Goal: Information Seeking & Learning: Learn about a topic

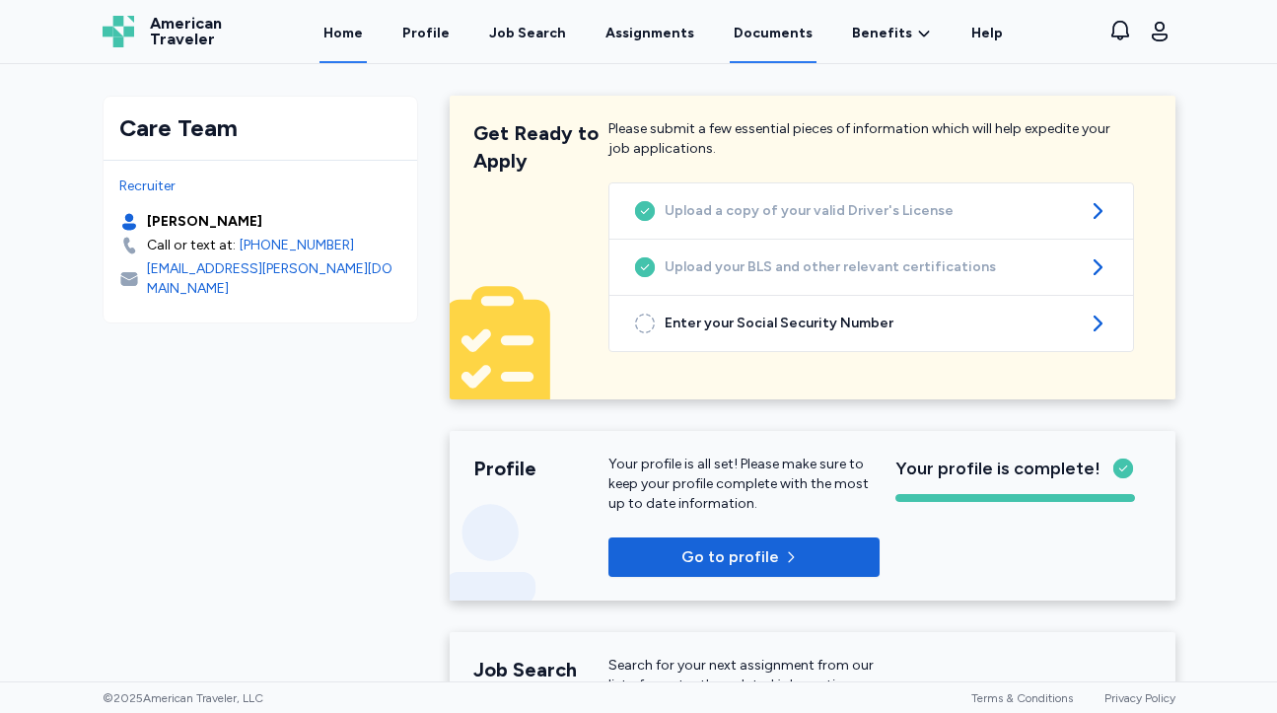
click at [786, 47] on link "Documents" at bounding box center [773, 32] width 87 height 61
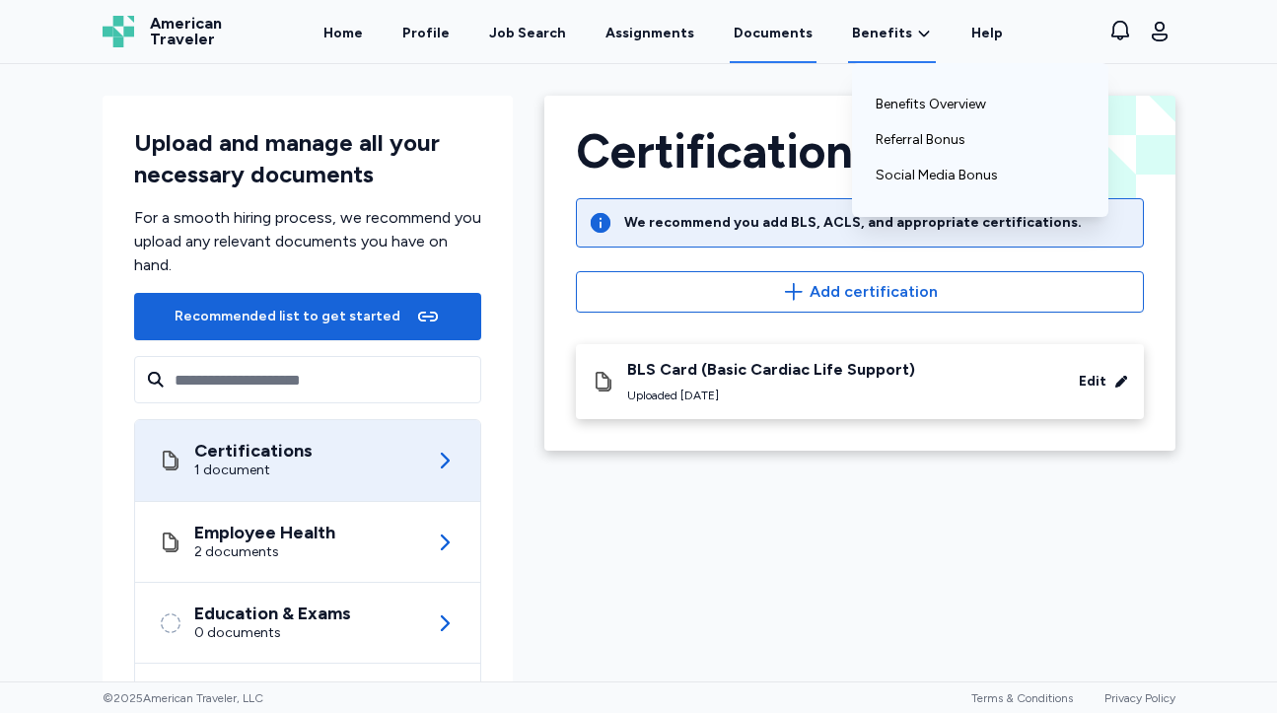
click at [848, 48] on div "Benefits Benefits Overview Referral Bonus Social Media Bonus" at bounding box center [892, 32] width 88 height 61
click at [891, 115] on link "Benefits Overview" at bounding box center [980, 105] width 209 height 36
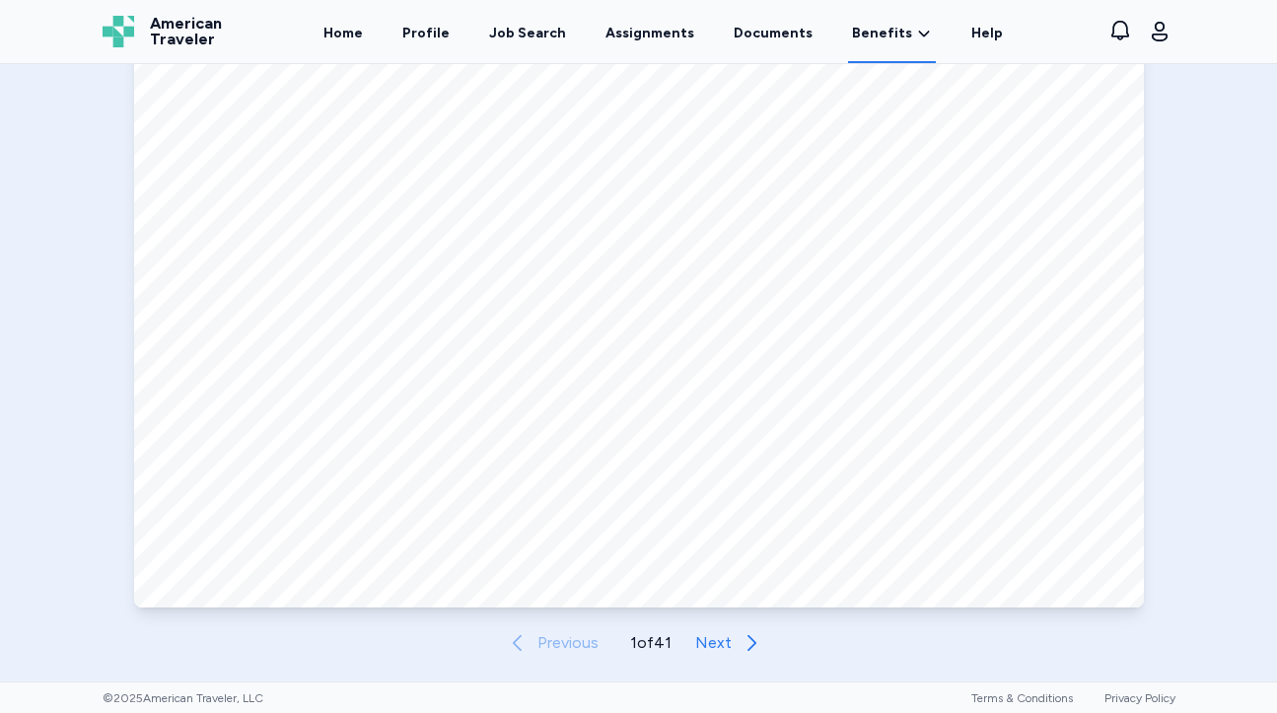
scroll to position [897, 0]
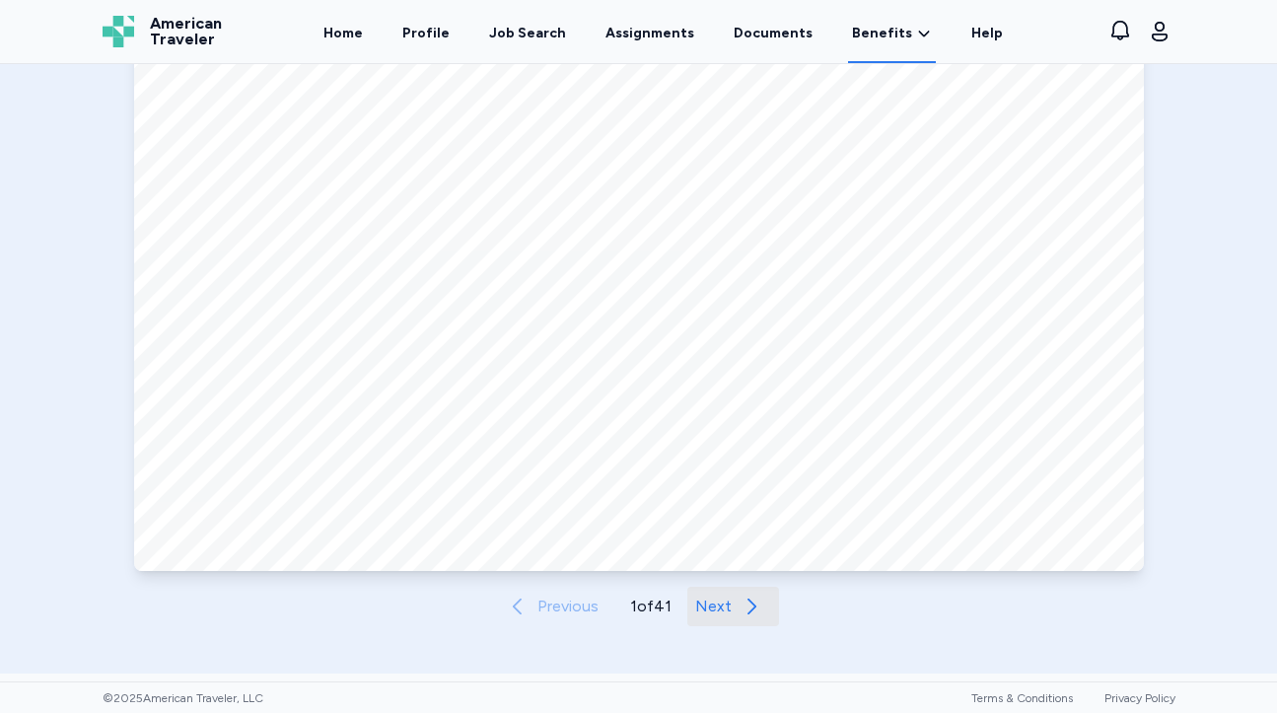
click at [715, 608] on span "Next" at bounding box center [713, 607] width 36 height 24
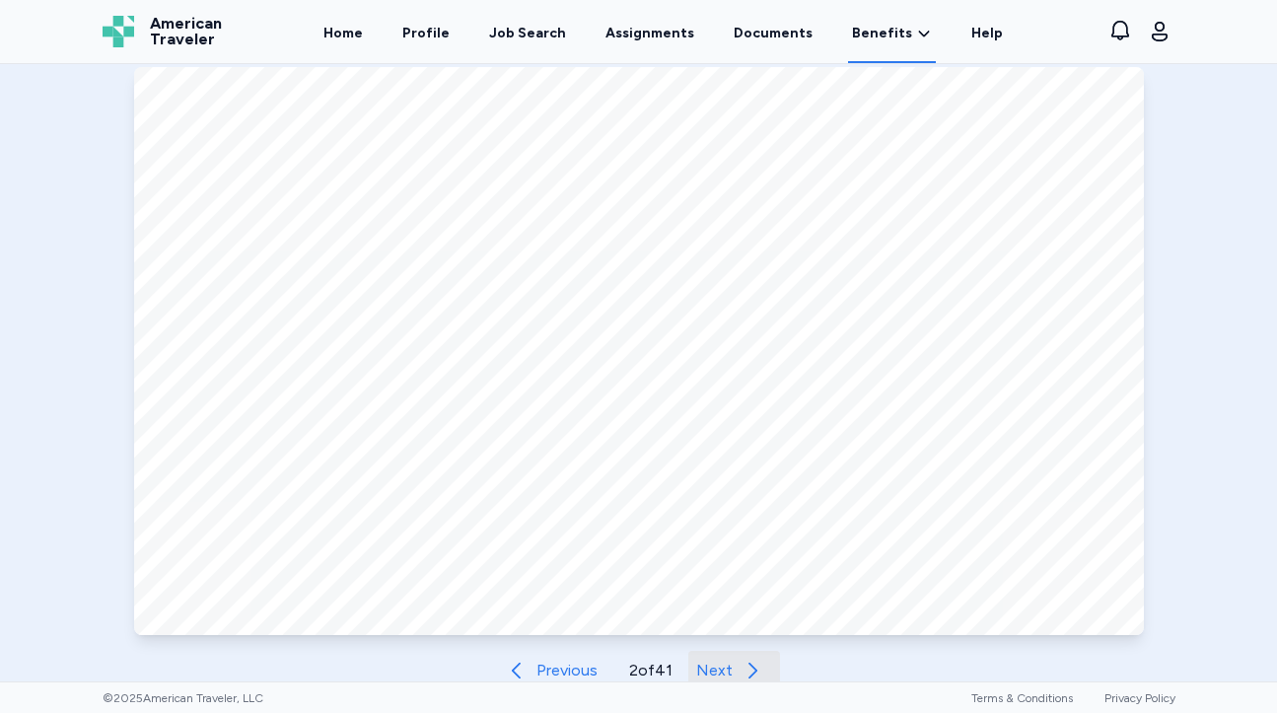
scroll to position [936, 0]
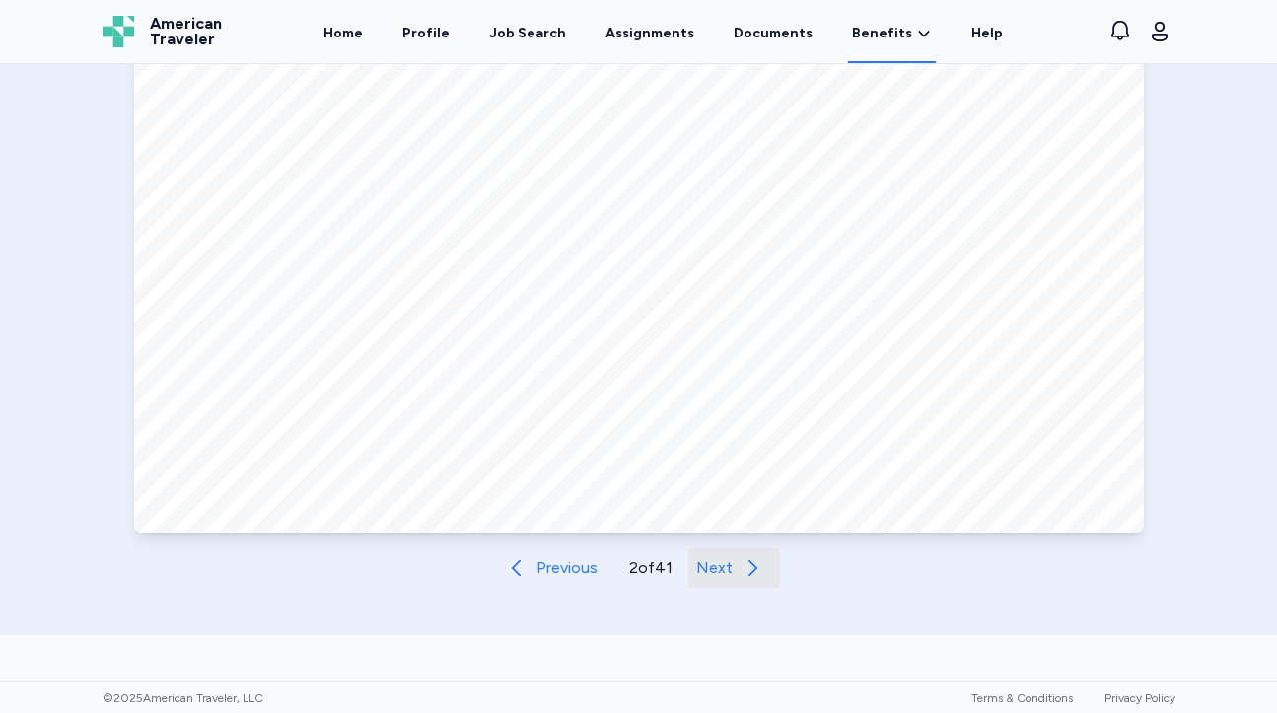
click at [733, 564] on span "Next" at bounding box center [714, 568] width 36 height 24
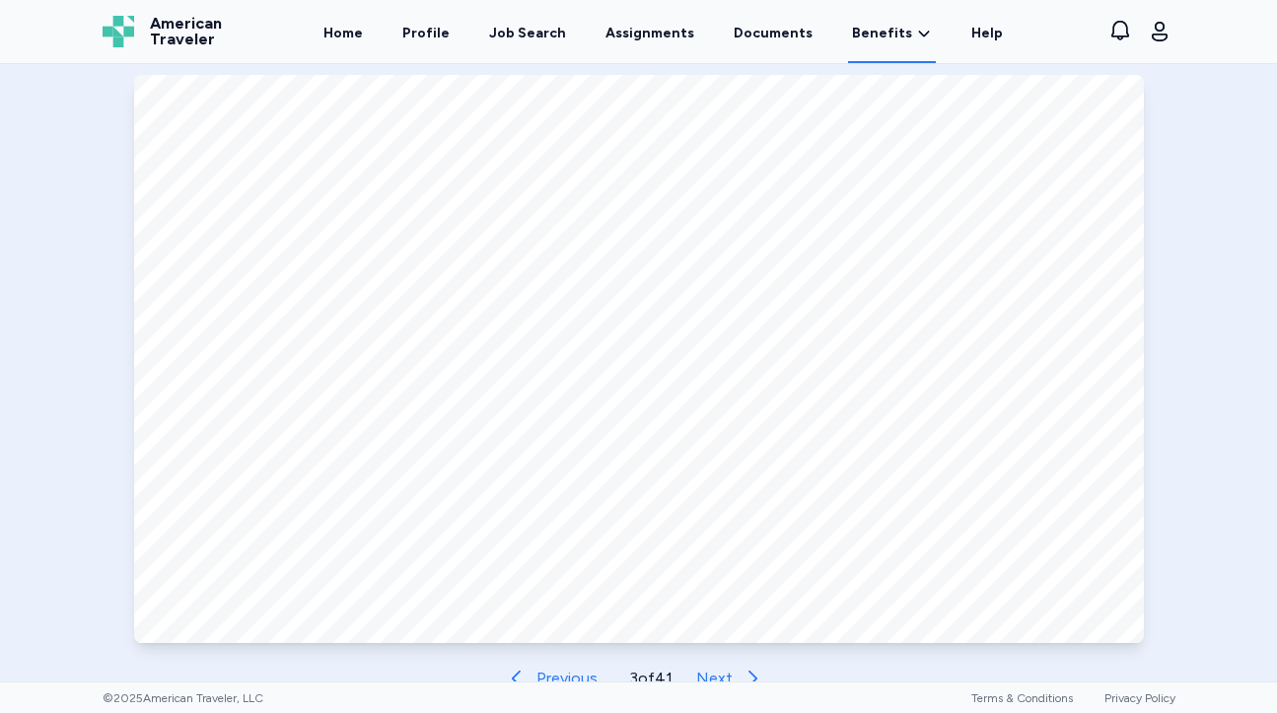
scroll to position [823, 0]
click at [714, 675] on span "Next" at bounding box center [714, 681] width 36 height 24
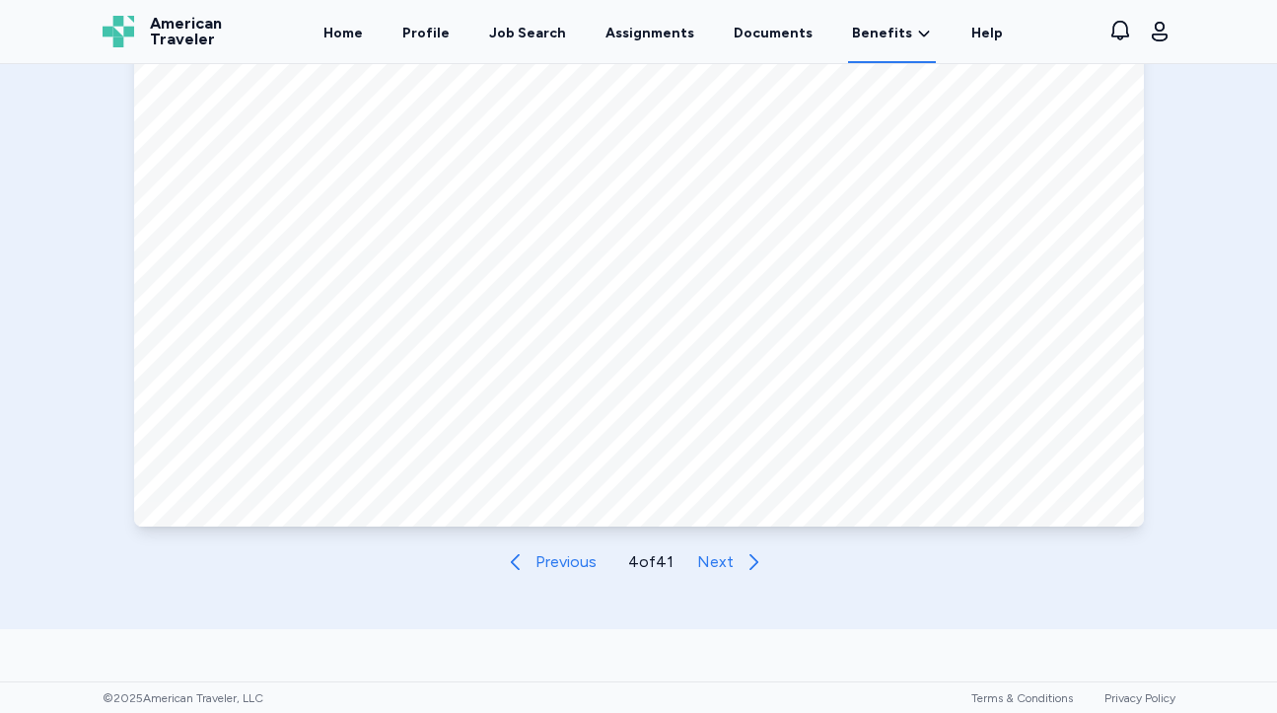
scroll to position [947, 0]
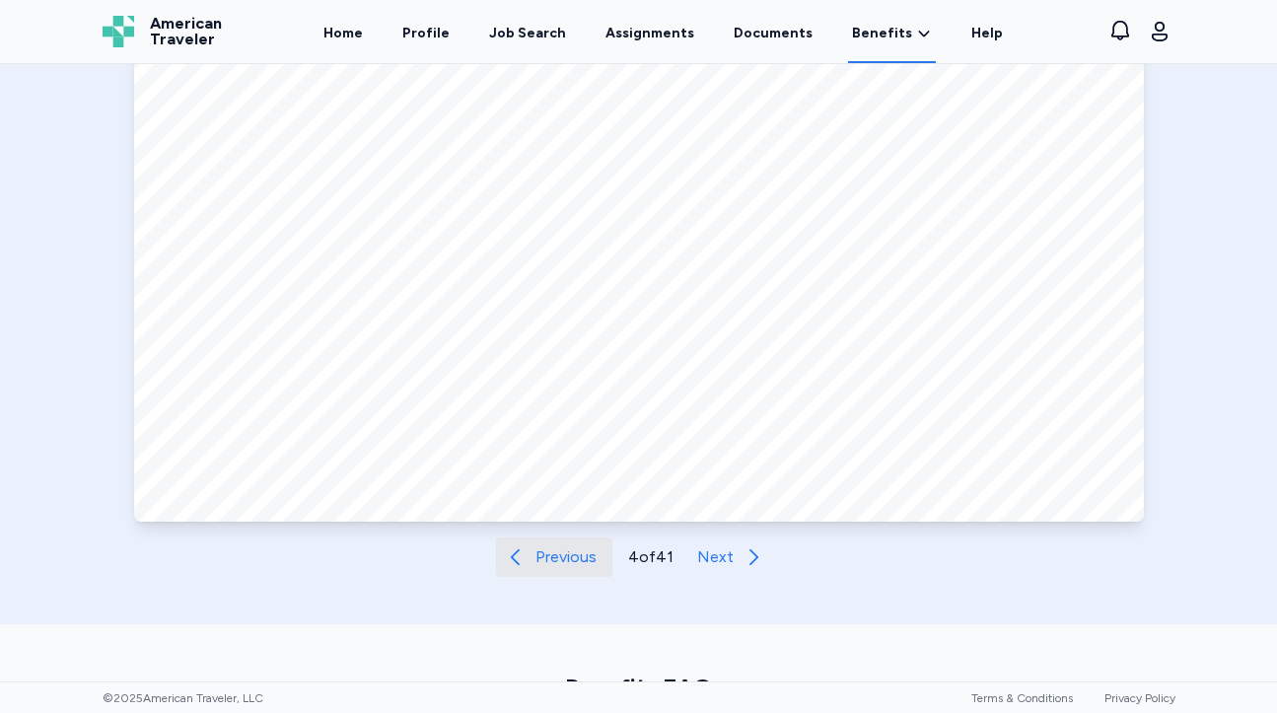
click at [549, 553] on span "Previous" at bounding box center [566, 557] width 61 height 24
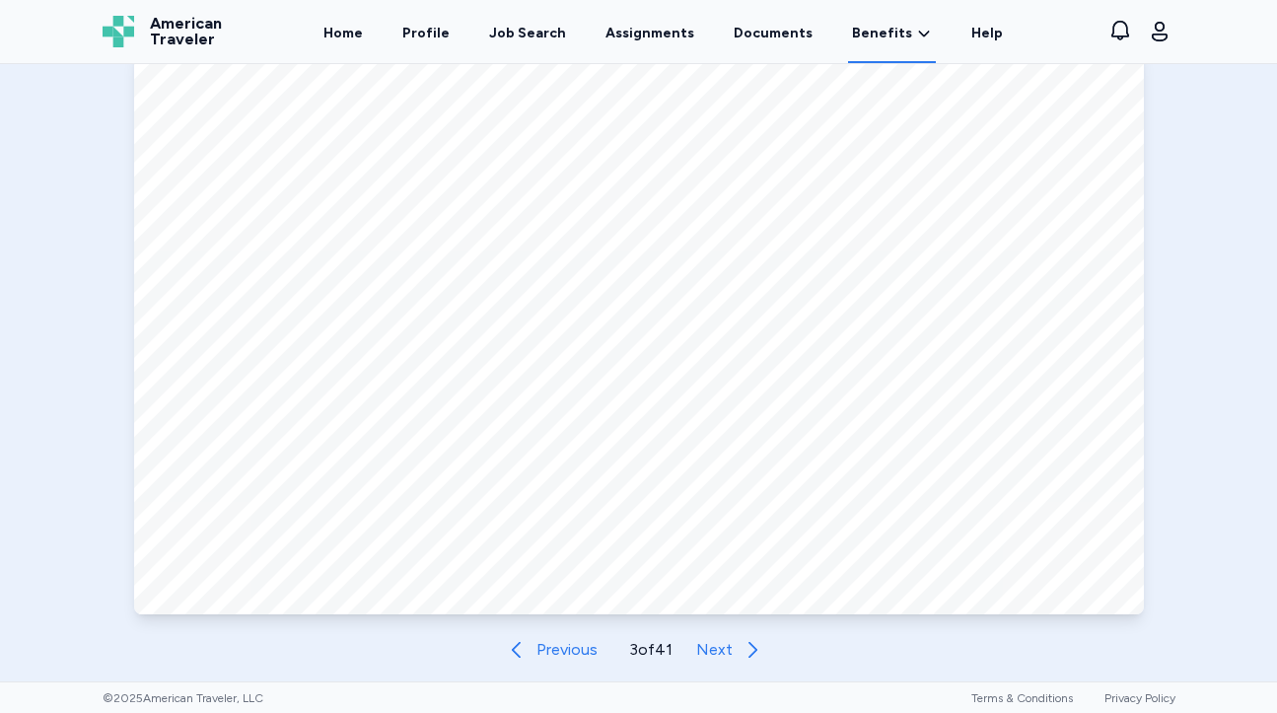
scroll to position [856, 0]
click at [706, 657] on span "Next" at bounding box center [714, 648] width 36 height 24
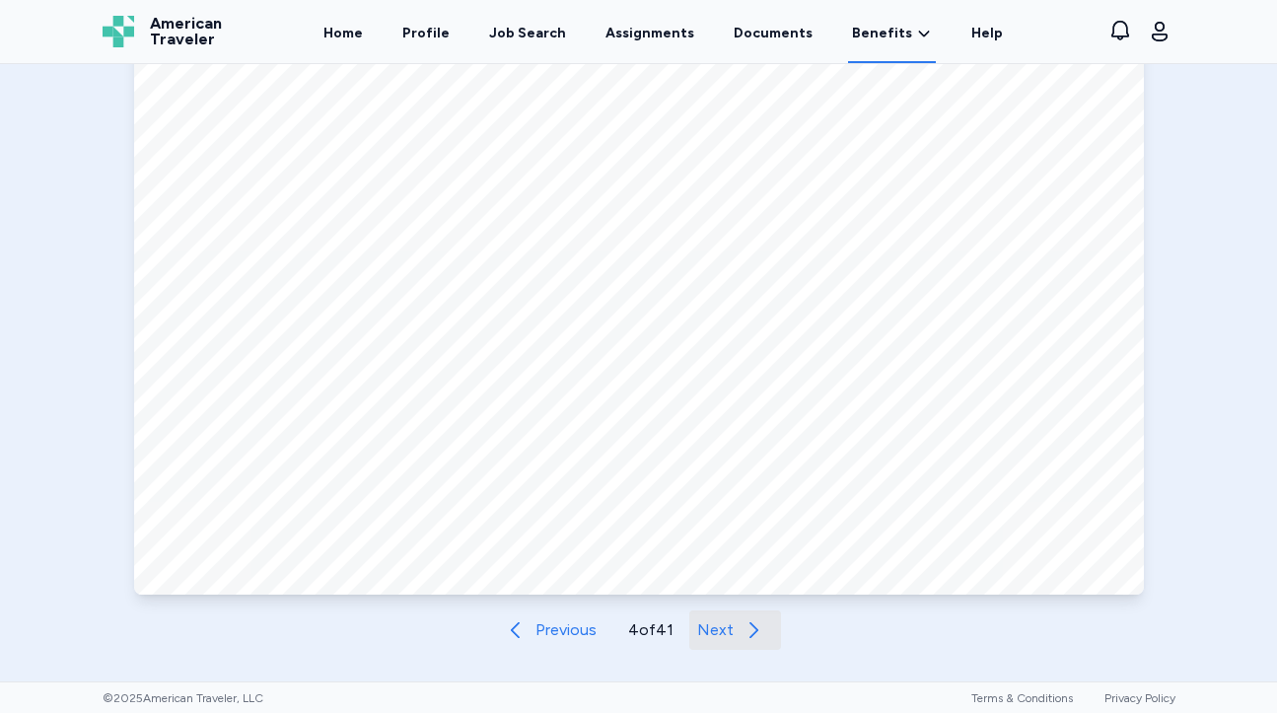
scroll to position [877, 0]
click at [722, 637] on span "Next" at bounding box center [715, 627] width 36 height 24
click at [722, 637] on span "Next" at bounding box center [714, 627] width 36 height 24
click at [722, 637] on span "Next" at bounding box center [715, 627] width 36 height 24
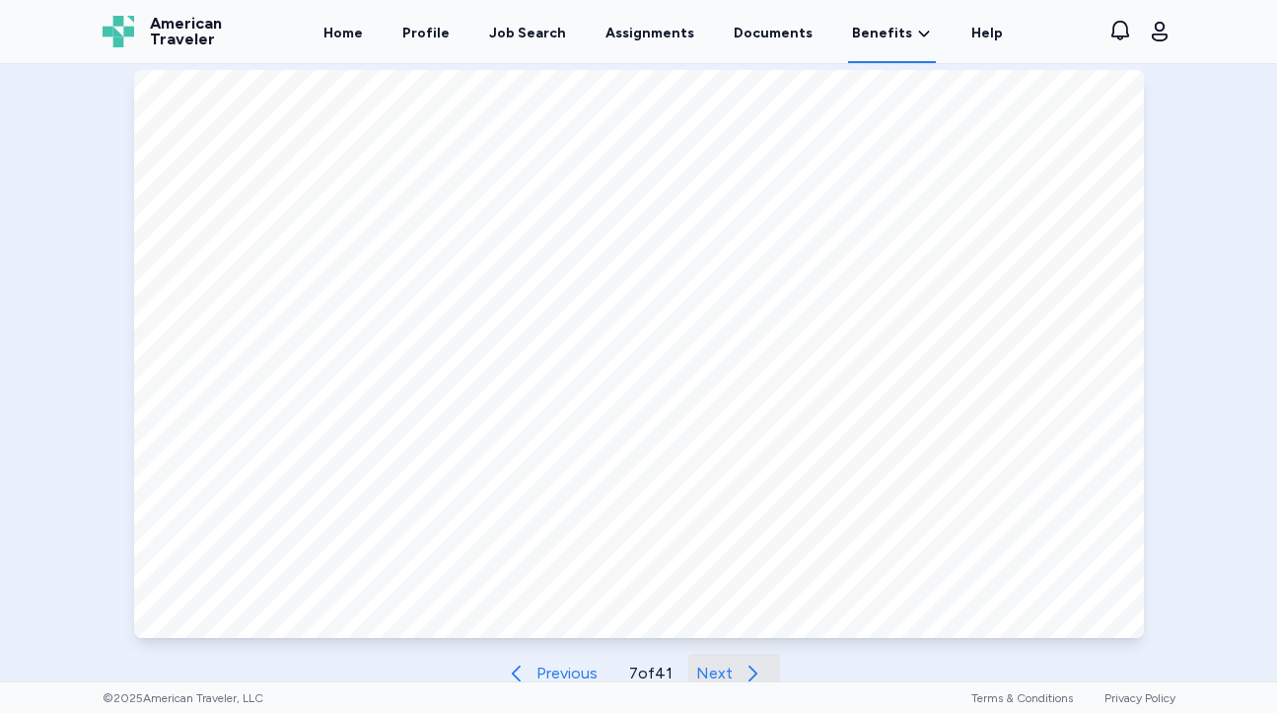
scroll to position [829, 0]
click at [717, 661] on button "Next" at bounding box center [734, 674] width 92 height 39
